Goal: Task Accomplishment & Management: Use online tool/utility

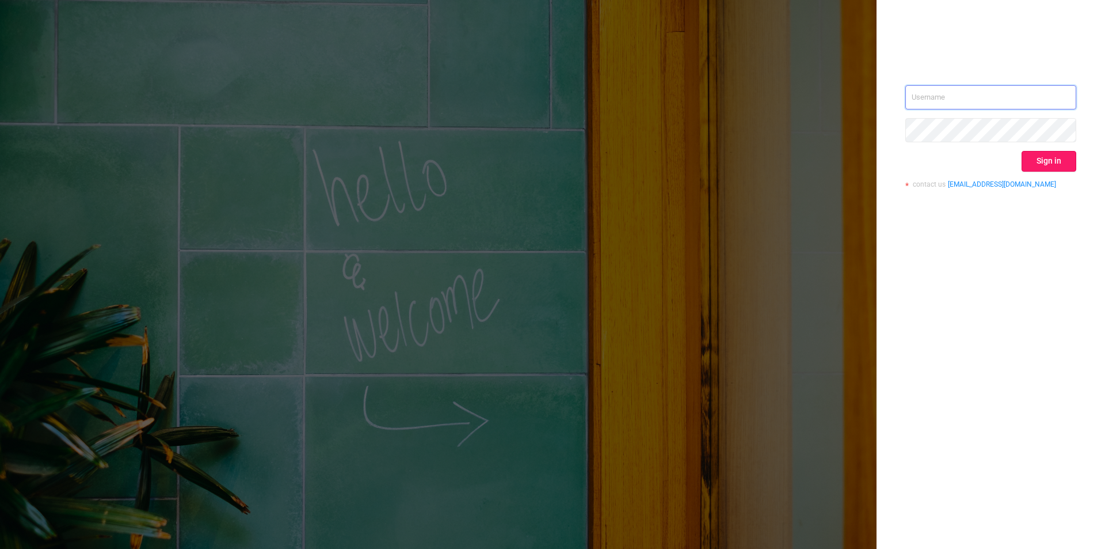
type input "[EMAIL_ADDRESS][DOMAIN_NAME]"
click at [1032, 165] on button "Sign in" at bounding box center [1049, 161] width 55 height 21
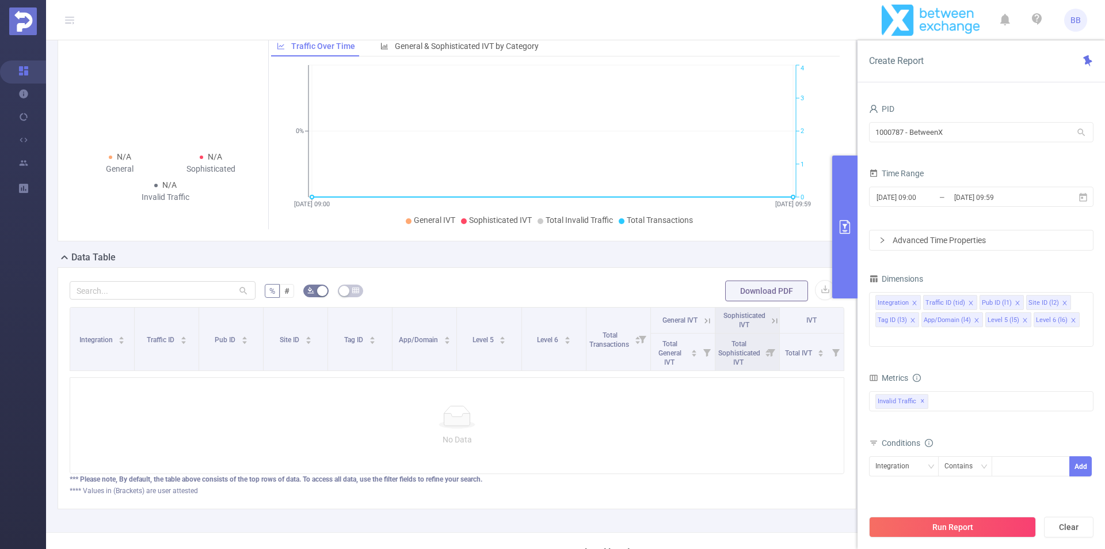
scroll to position [109, 0]
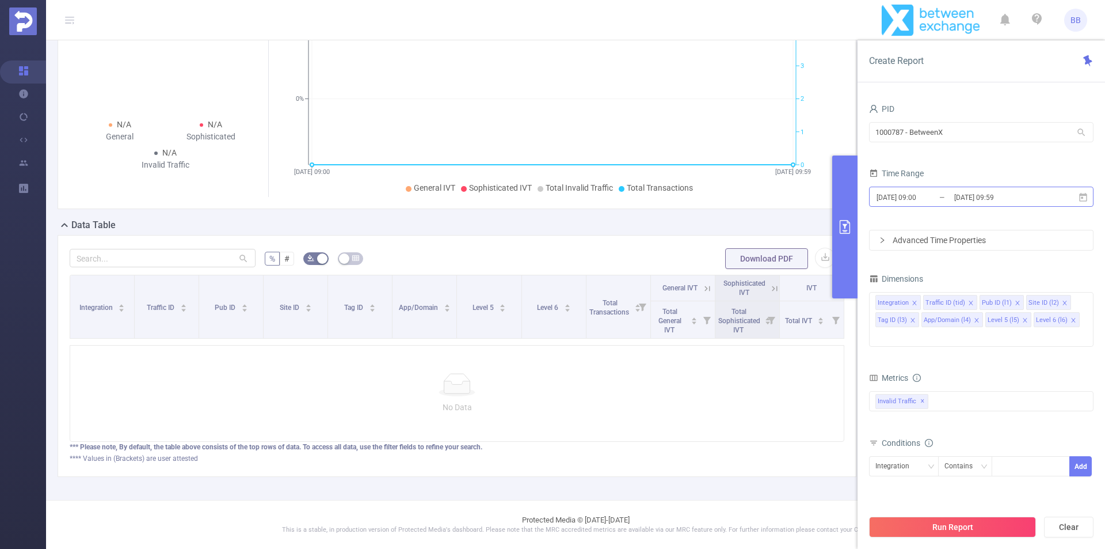
click at [949, 195] on input "[DATE] 09:00" at bounding box center [922, 197] width 93 height 16
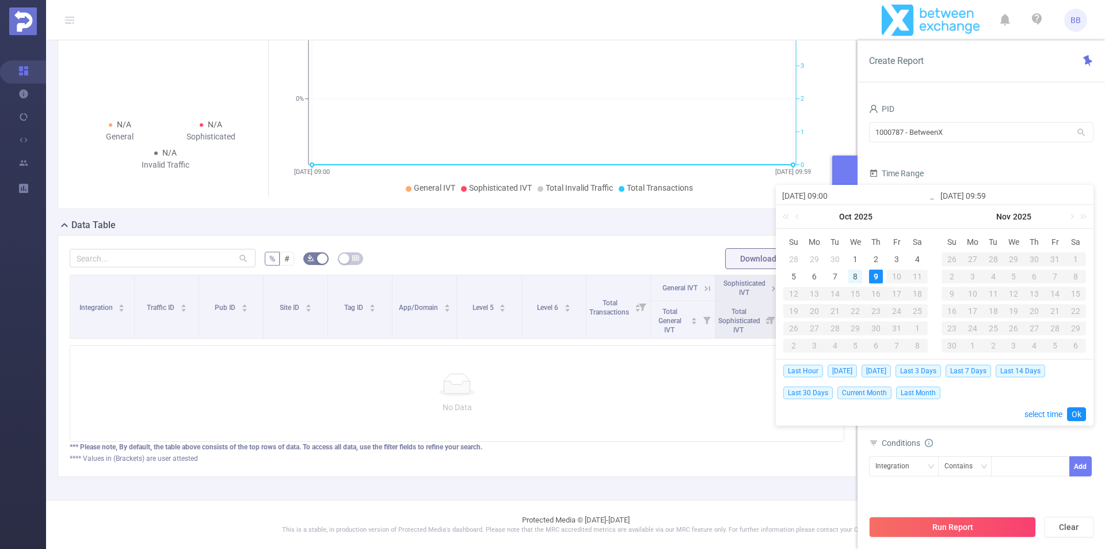
click at [851, 273] on div "8" at bounding box center [856, 276] width 14 height 14
type input "[DATE] 09:00"
type input "[DATE] 09:59"
type input "[DATE] 09:00"
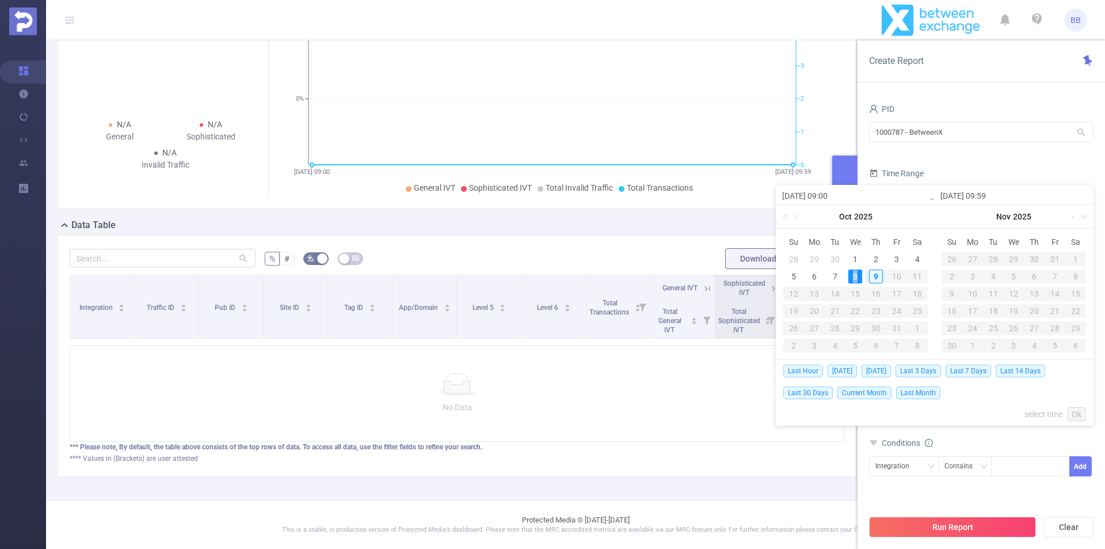
type input "[DATE] 09:59"
click at [938, 457] on div "Contains" at bounding box center [965, 466] width 54 height 20
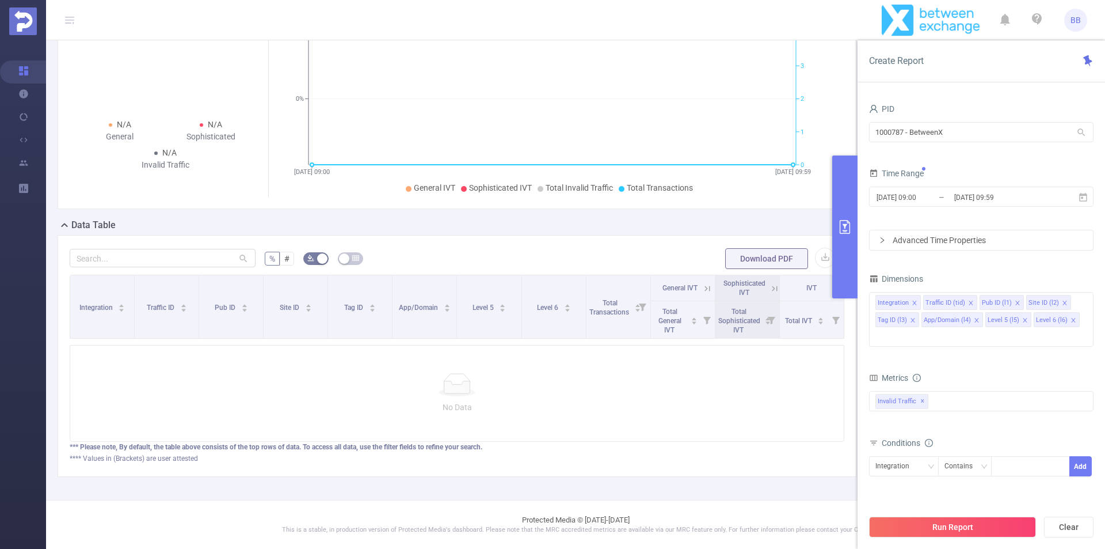
click at [907, 469] on div "Integration Contains Add" at bounding box center [981, 470] width 225 height 33
click at [921, 394] on span "✕" at bounding box center [923, 401] width 5 height 14
click at [919, 391] on div at bounding box center [981, 400] width 225 height 18
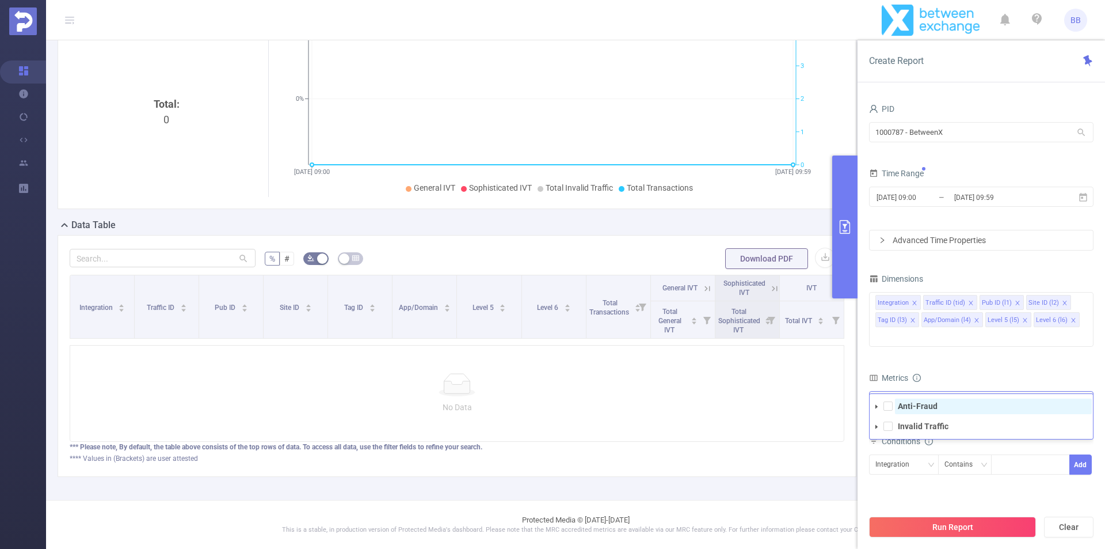
drag, startPoint x: 914, startPoint y: 393, endPoint x: 906, endPoint y: 384, distance: 11.8
click at [907, 401] on strong "Anti-Fraud" at bounding box center [918, 405] width 40 height 9
click at [901, 419] on span "Invalid Traffic" at bounding box center [993, 427] width 197 height 16
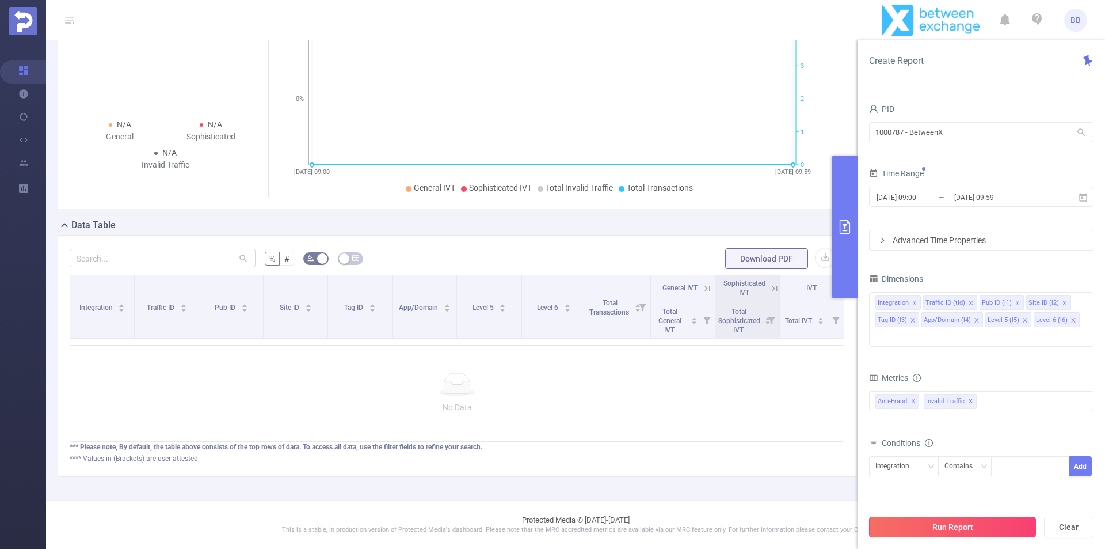
click at [932, 521] on button "Run Report" at bounding box center [952, 526] width 167 height 21
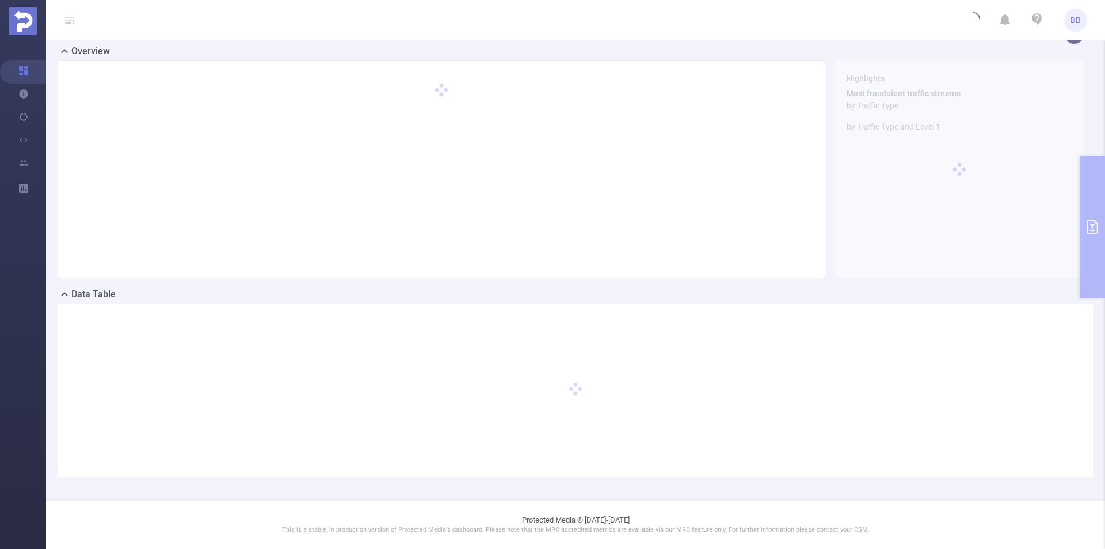
scroll to position [0, 0]
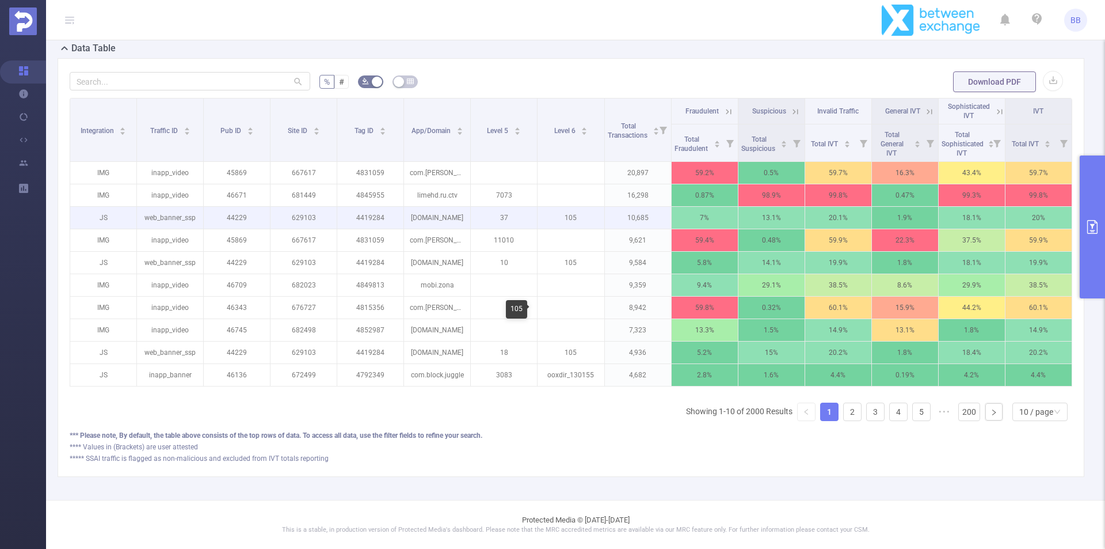
scroll to position [275, 0]
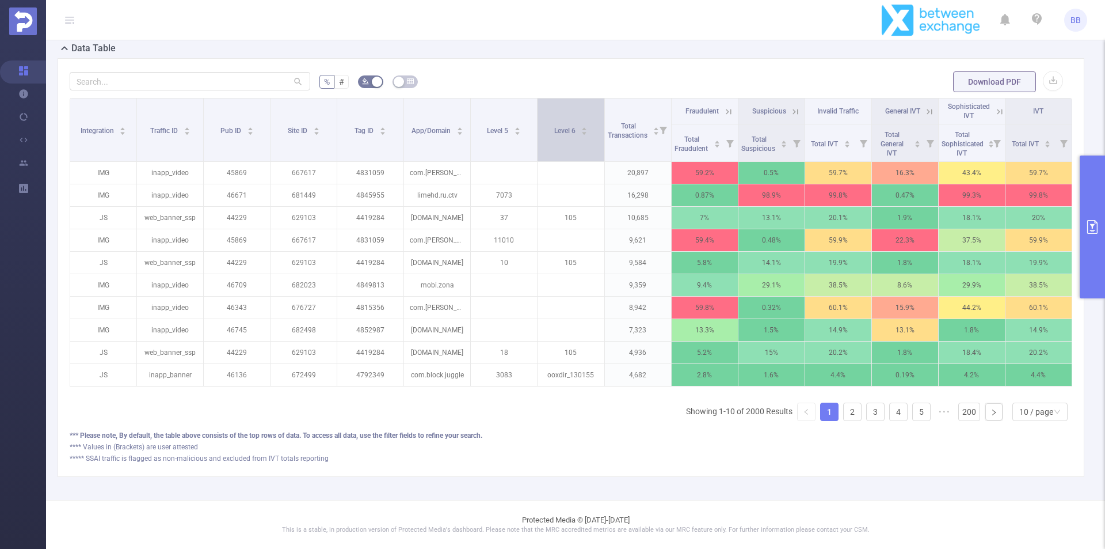
click at [581, 130] on icon "icon: caret-down" at bounding box center [584, 133] width 6 height 6
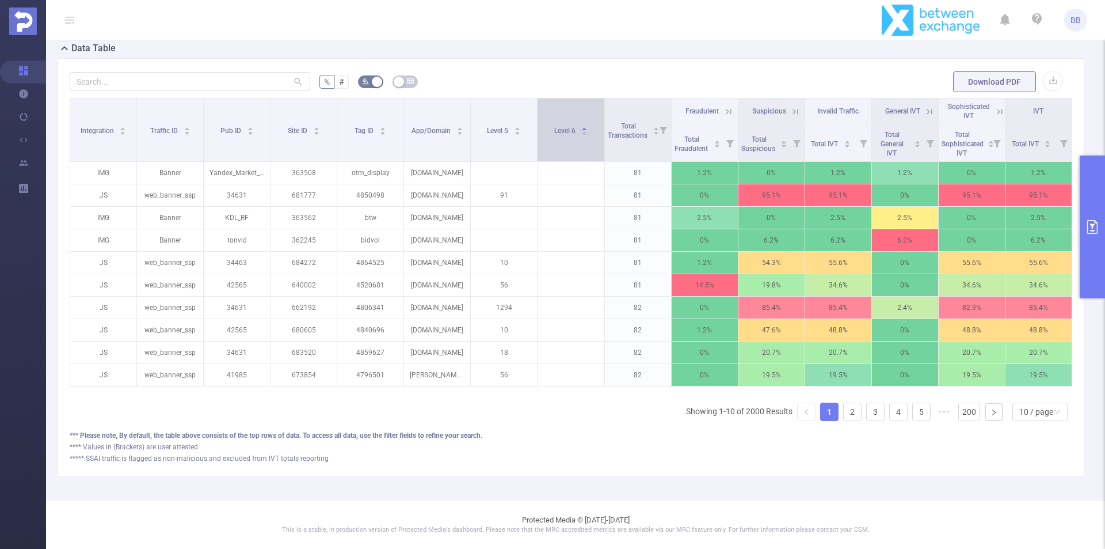
click at [576, 125] on div "Level 6" at bounding box center [571, 130] width 34 height 12
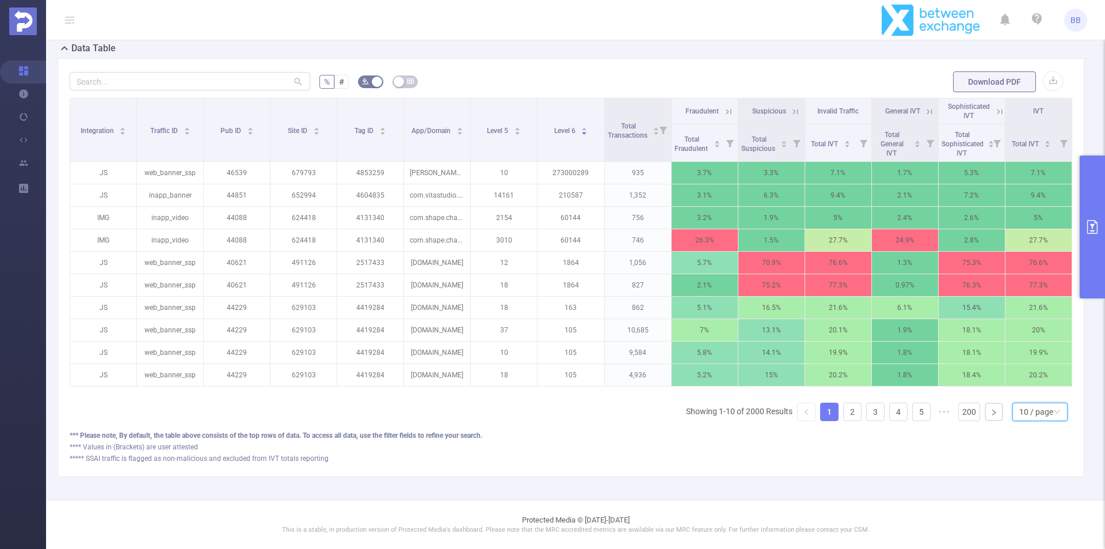
click at [1032, 413] on div "10 / page" at bounding box center [1037, 411] width 34 height 17
click at [1019, 390] on li "50 / page" at bounding box center [1030, 399] width 55 height 18
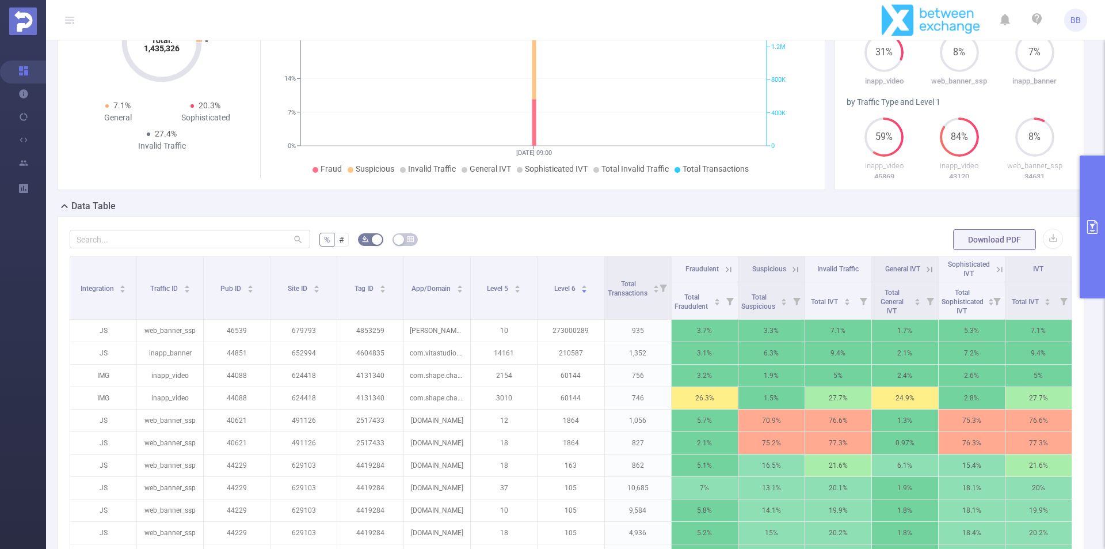
scroll to position [45, 0]
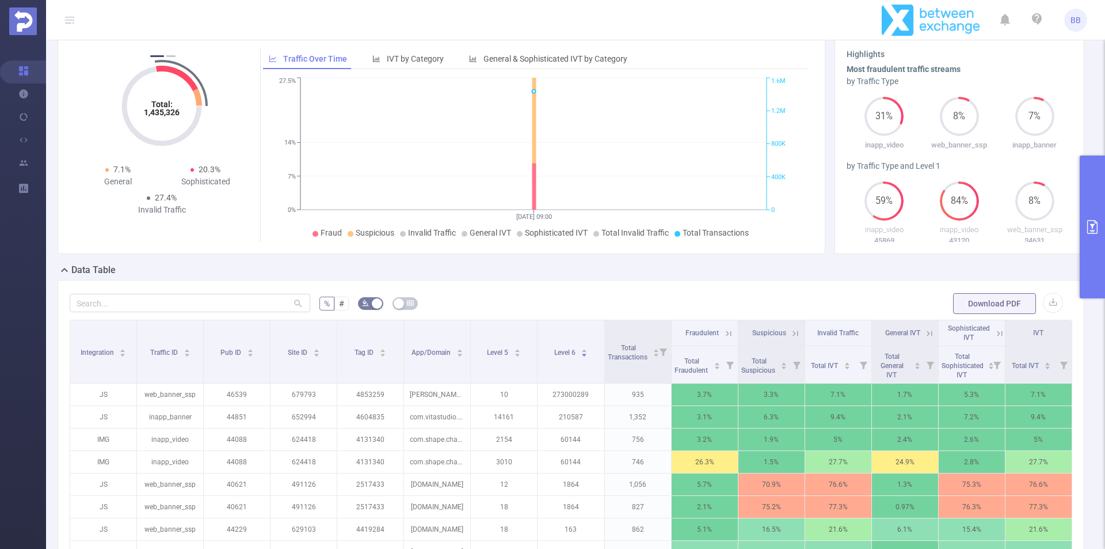
click at [1105, 220] on button "primary" at bounding box center [1092, 226] width 25 height 143
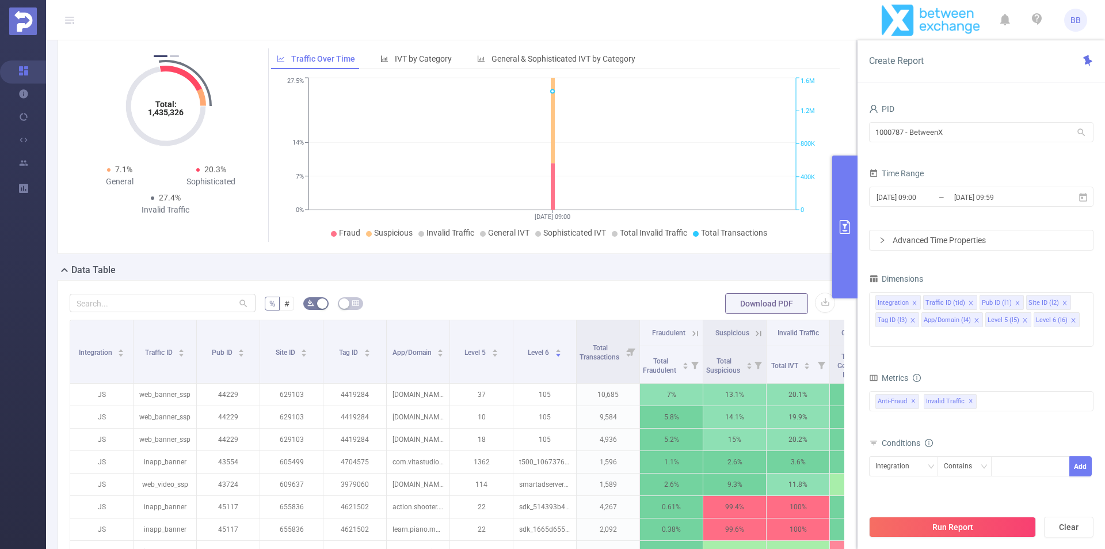
click at [1096, 223] on div "PID 1000787 - BetweenX 1000787 - BetweenX Time Range [DATE] 09:00 _ [DATE] 09:5…" at bounding box center [982, 329] width 248 height 480
click at [881, 329] on input at bounding box center [879, 336] width 6 height 15
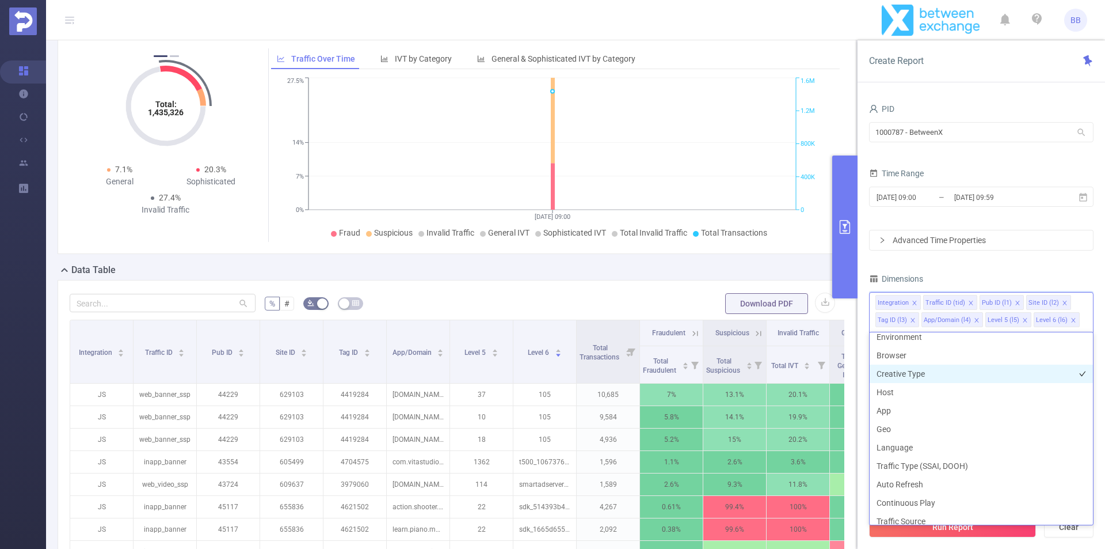
scroll to position [181, 0]
click at [624, 309] on form "% # Download PDF" at bounding box center [457, 303] width 775 height 23
